Goal: Transaction & Acquisition: Purchase product/service

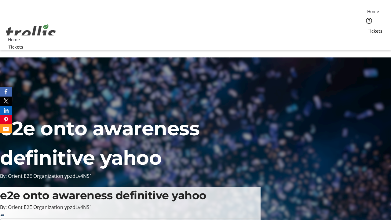
click at [368, 28] on span "Tickets" at bounding box center [375, 31] width 15 height 6
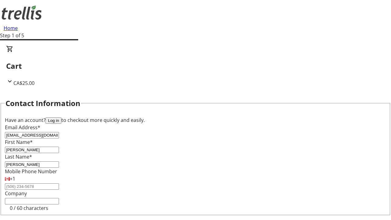
type input "[PERSON_NAME]"
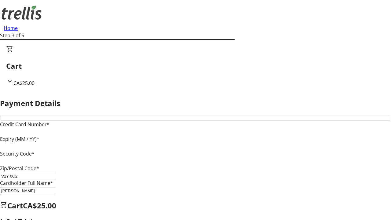
type input "V1Y 0C2"
